Goal: Navigation & Orientation: Find specific page/section

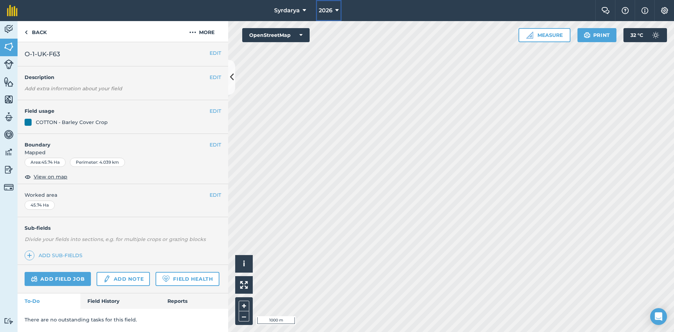
click at [320, 11] on span "2026" at bounding box center [326, 10] width 14 height 8
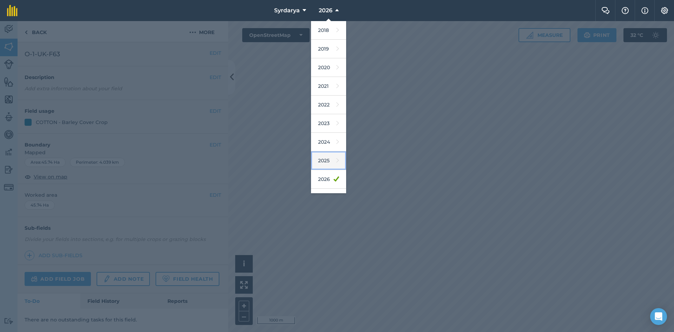
click at [323, 155] on link "2025" at bounding box center [328, 160] width 35 height 19
